Goal: Transaction & Acquisition: Purchase product/service

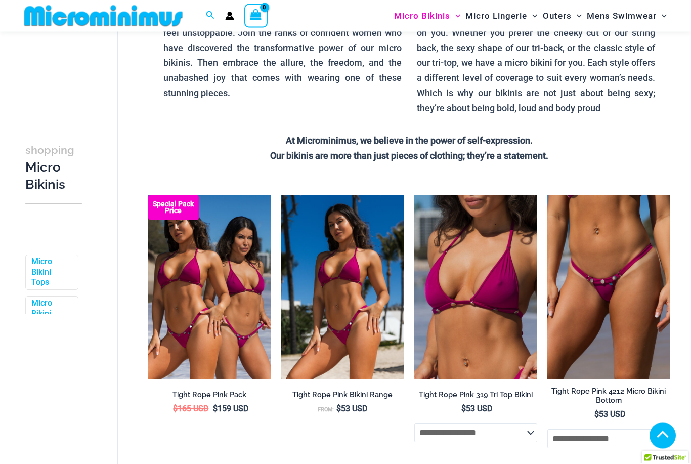
scroll to position [168, 0]
click at [547, 195] on img at bounding box center [547, 195] width 0 height 0
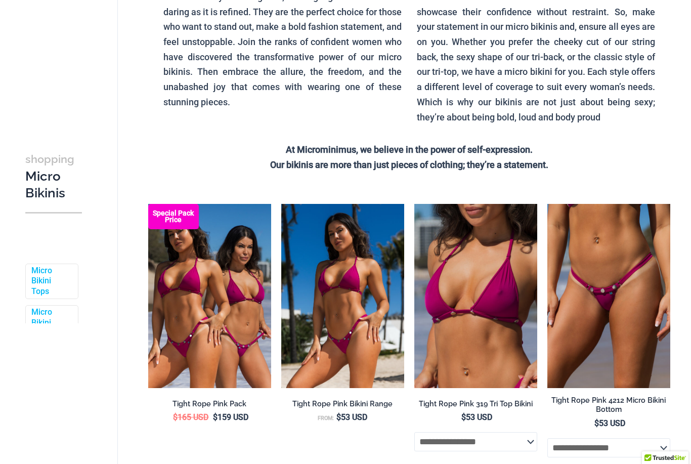
scroll to position [200, 0]
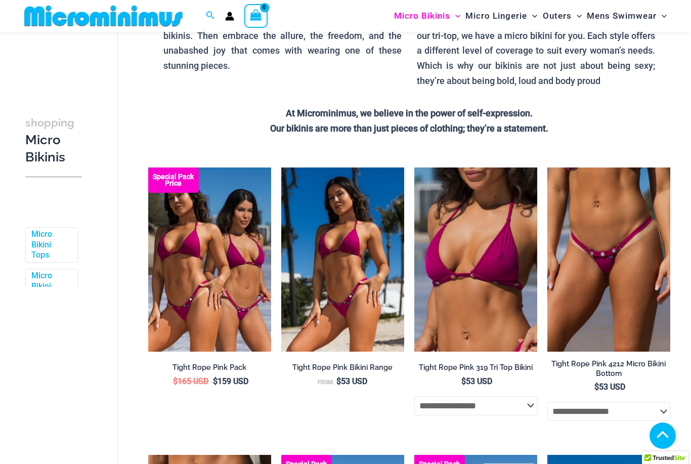
click at [281, 167] on img at bounding box center [281, 167] width 0 height 0
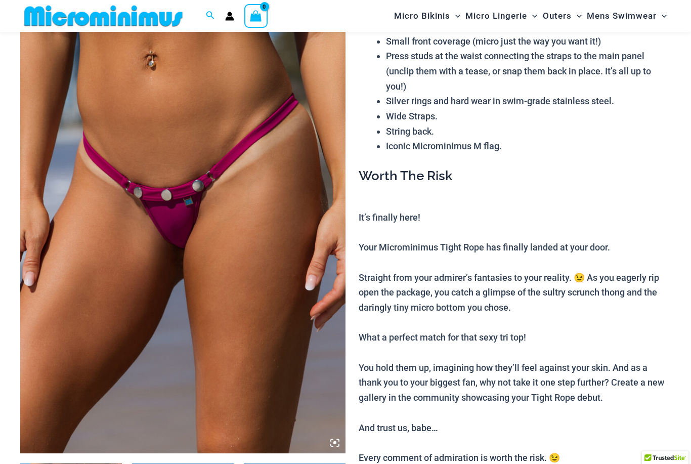
scroll to position [126, 0]
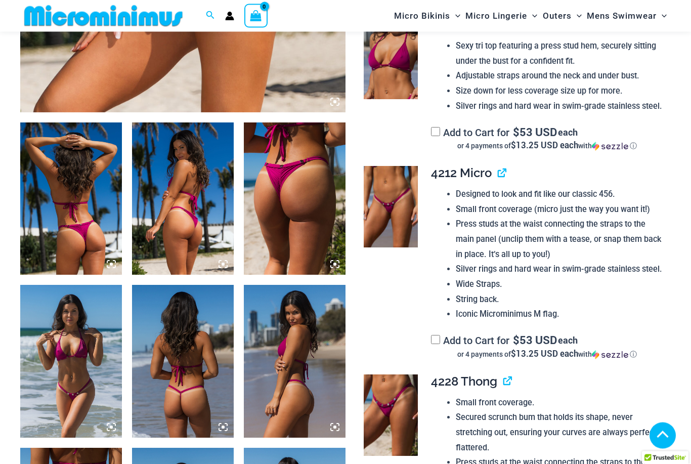
scroll to position [468, 0]
click at [53, 235] on img at bounding box center [71, 198] width 102 height 152
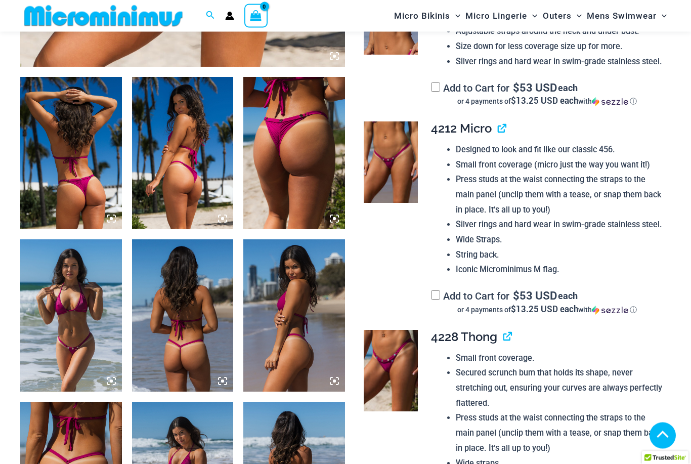
scroll to position [499, 0]
